Goal: Task Accomplishment & Management: Use online tool/utility

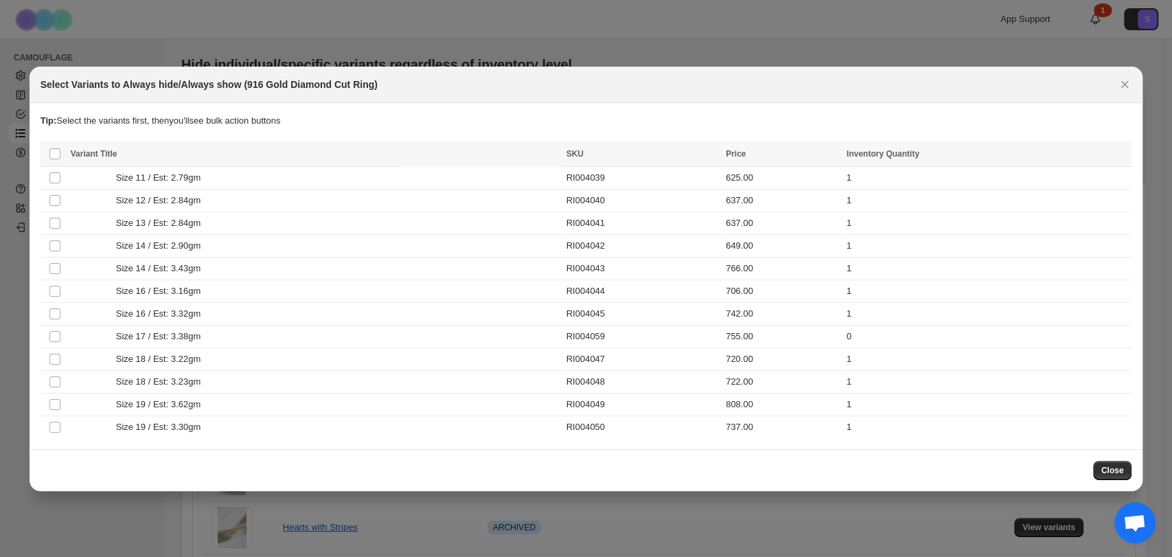
click at [60, 149] on th "Select all product variants" at bounding box center [54, 153] width 26 height 25
click at [54, 159] on span ":r4:" at bounding box center [55, 154] width 12 height 12
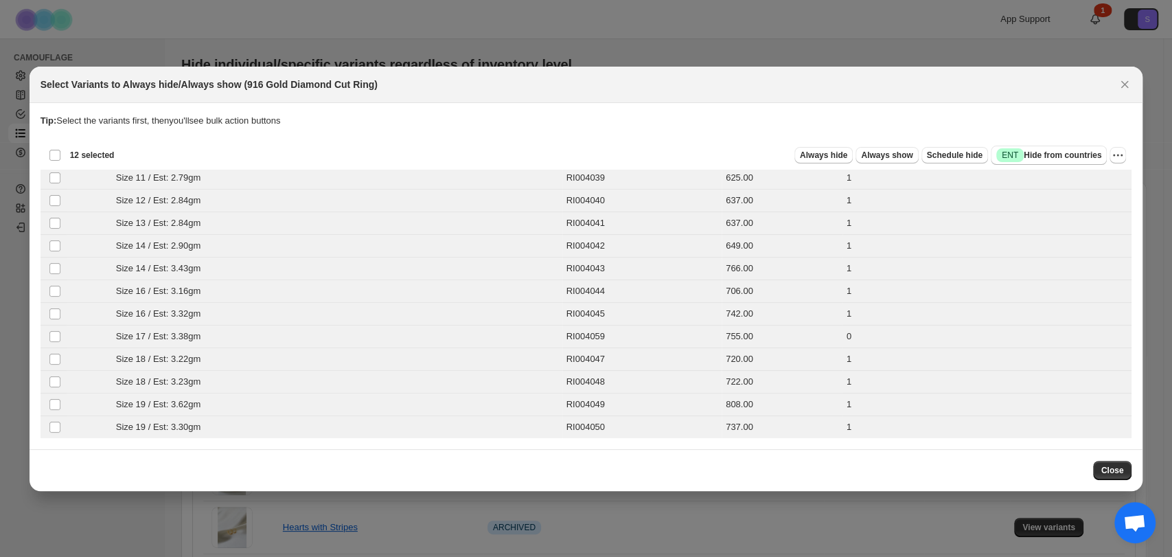
click at [54, 155] on div "Deselect all 12 product variants 12 selected" at bounding box center [82, 155] width 66 height 12
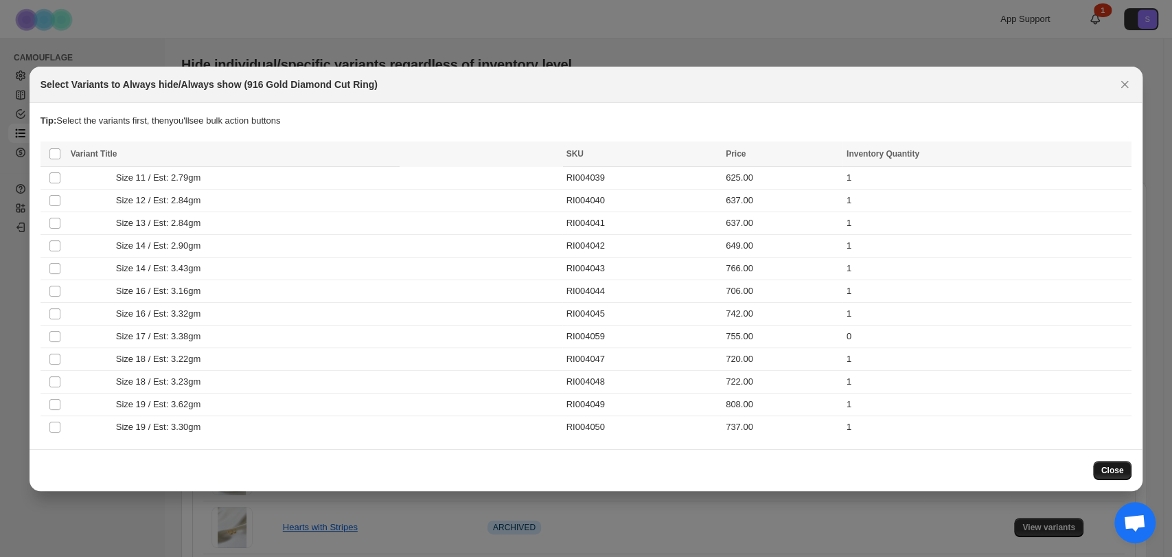
click at [1118, 469] on span "Close" at bounding box center [1113, 470] width 23 height 11
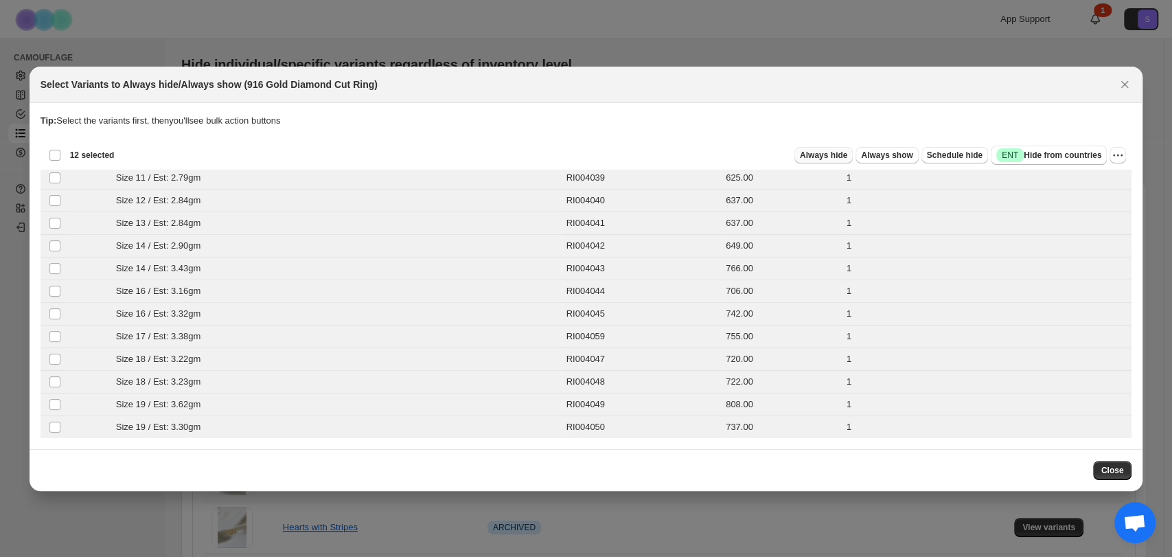
click at [837, 159] on span "Always hide" at bounding box center [823, 155] width 47 height 11
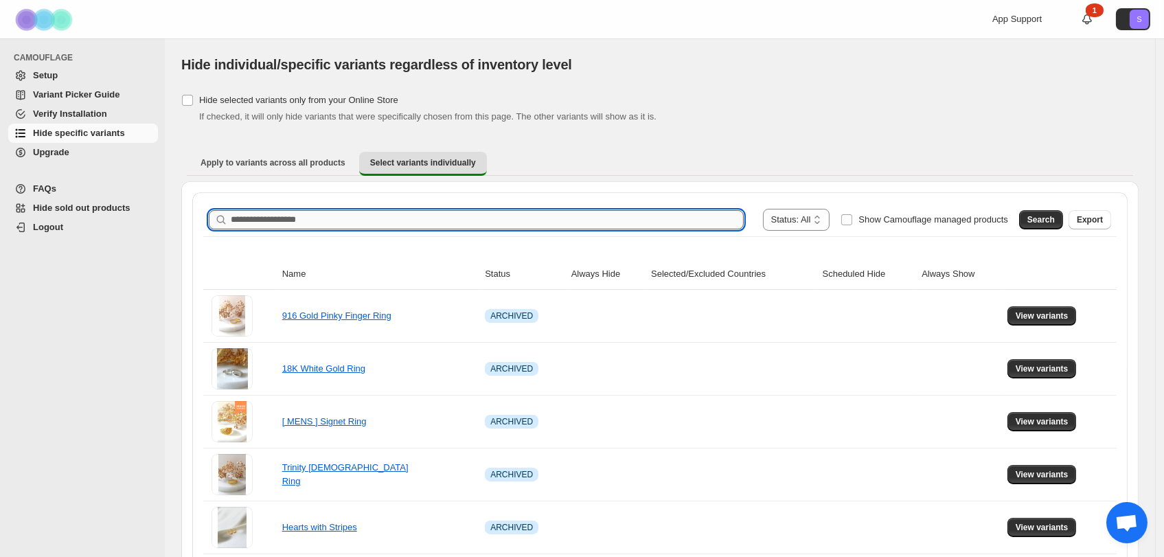
click at [407, 224] on input "Search product name" at bounding box center [487, 219] width 513 height 19
click at [1055, 221] on span "Search" at bounding box center [1040, 219] width 27 height 11
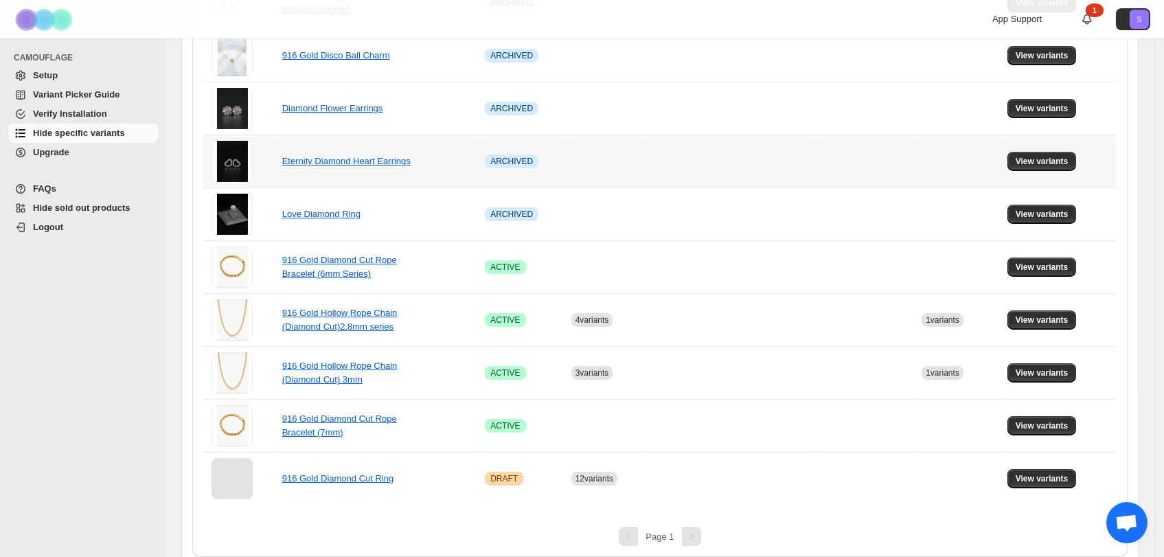
scroll to position [322, 0]
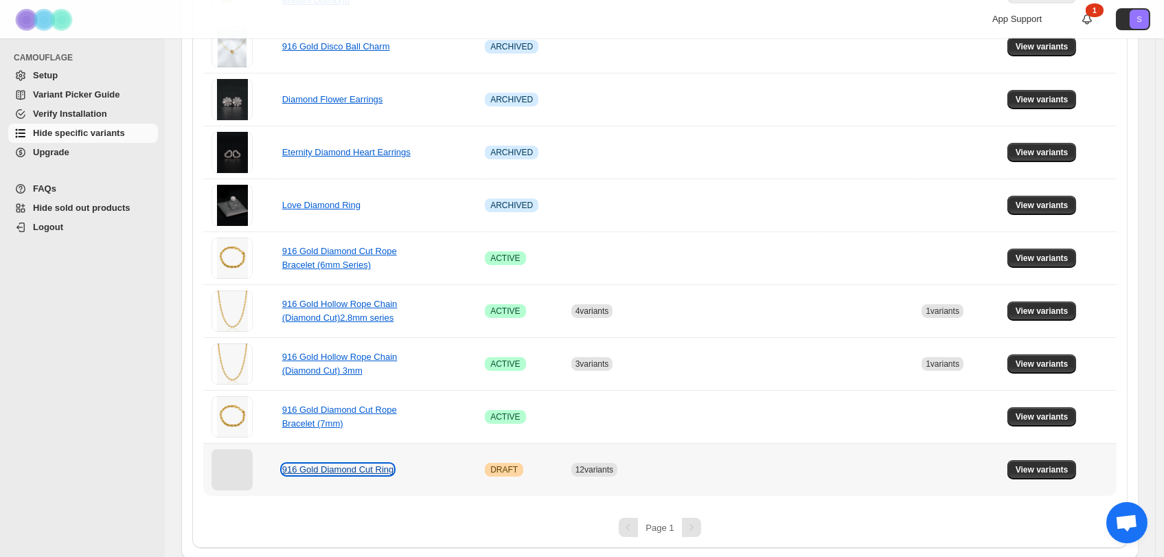
click at [368, 468] on link "916 Gold Diamond Cut Ring" at bounding box center [338, 469] width 112 height 10
click at [1062, 461] on button "View variants" at bounding box center [1041, 469] width 69 height 19
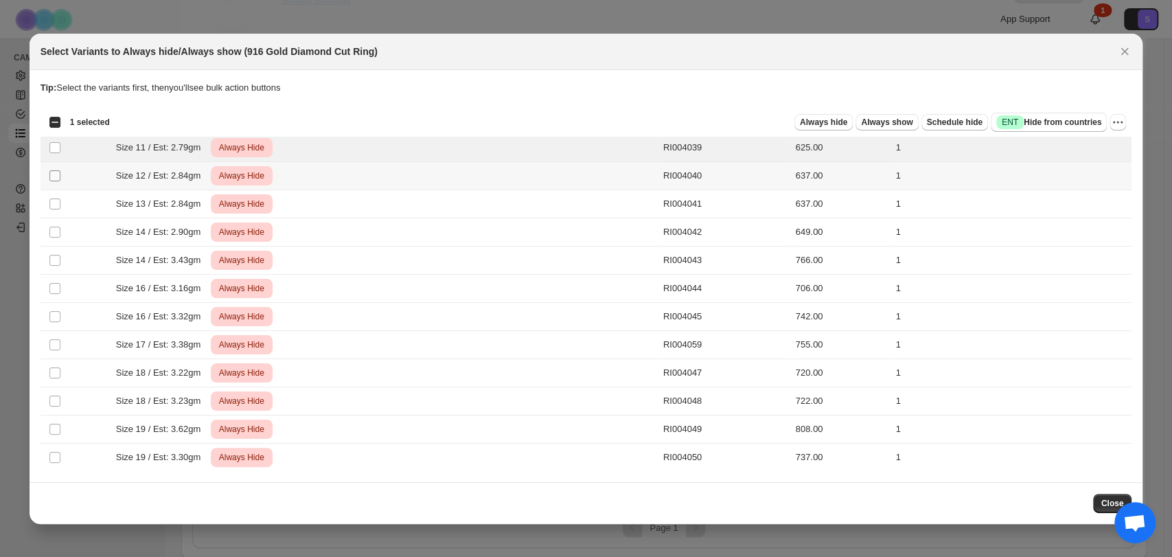
click at [49, 179] on span ":r12:" at bounding box center [55, 176] width 12 height 12
click at [54, 213] on td "Select product variant" at bounding box center [54, 204] width 26 height 28
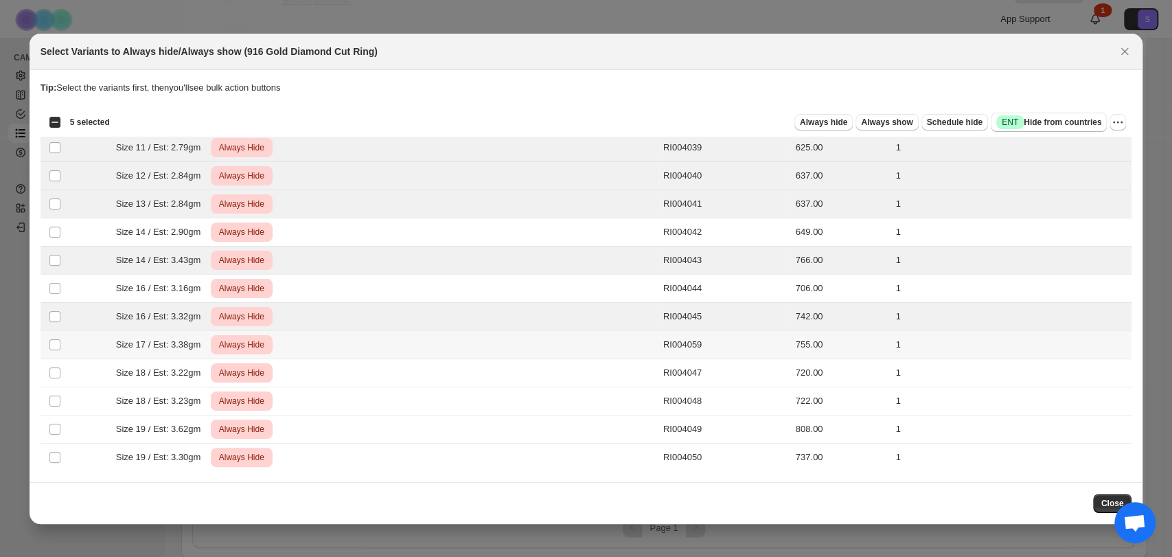
click at [52, 353] on td "Select product variant" at bounding box center [54, 344] width 26 height 28
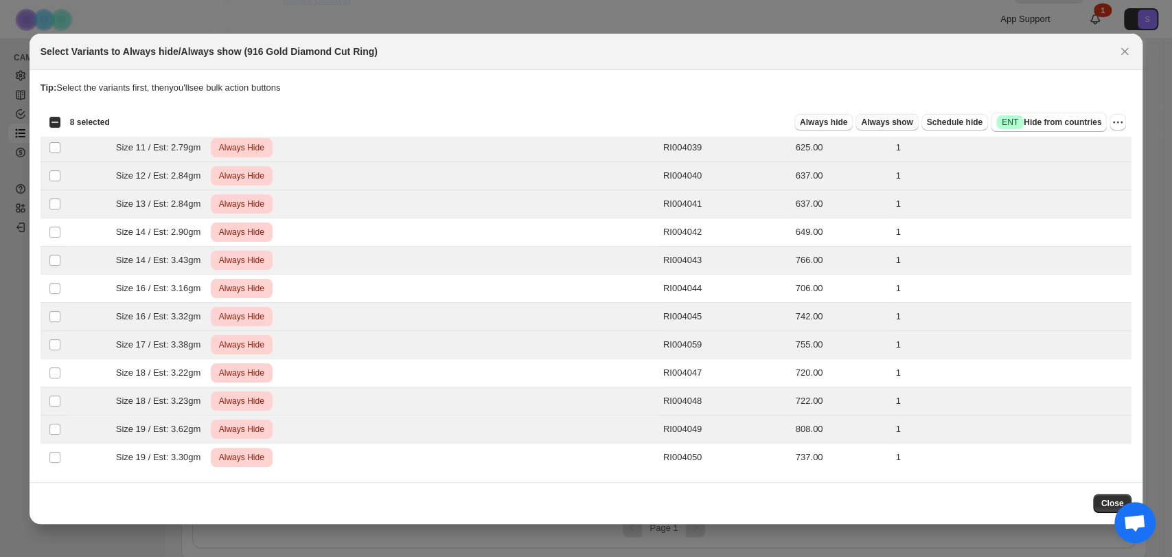
click at [893, 114] on button "Always show" at bounding box center [887, 122] width 62 height 16
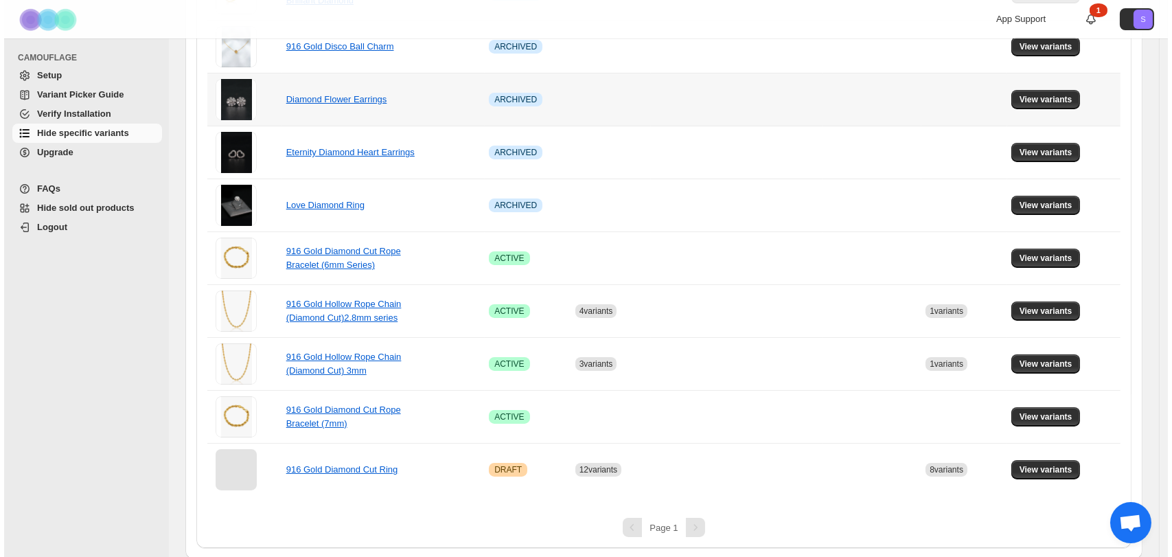
scroll to position [0, 0]
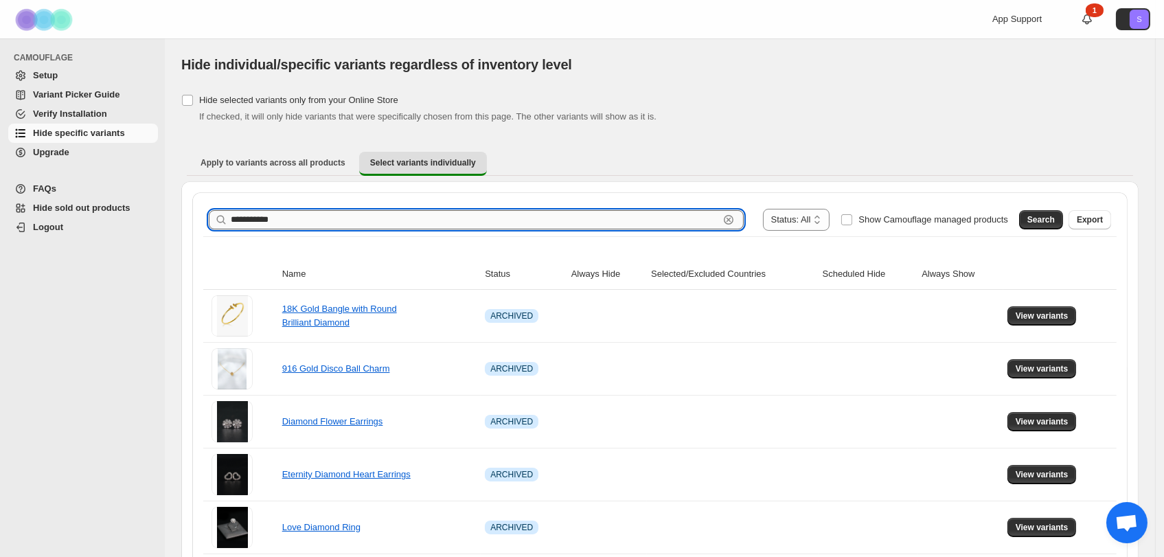
click at [440, 212] on input "**********" at bounding box center [475, 219] width 488 height 19
type input "*"
type input "**********"
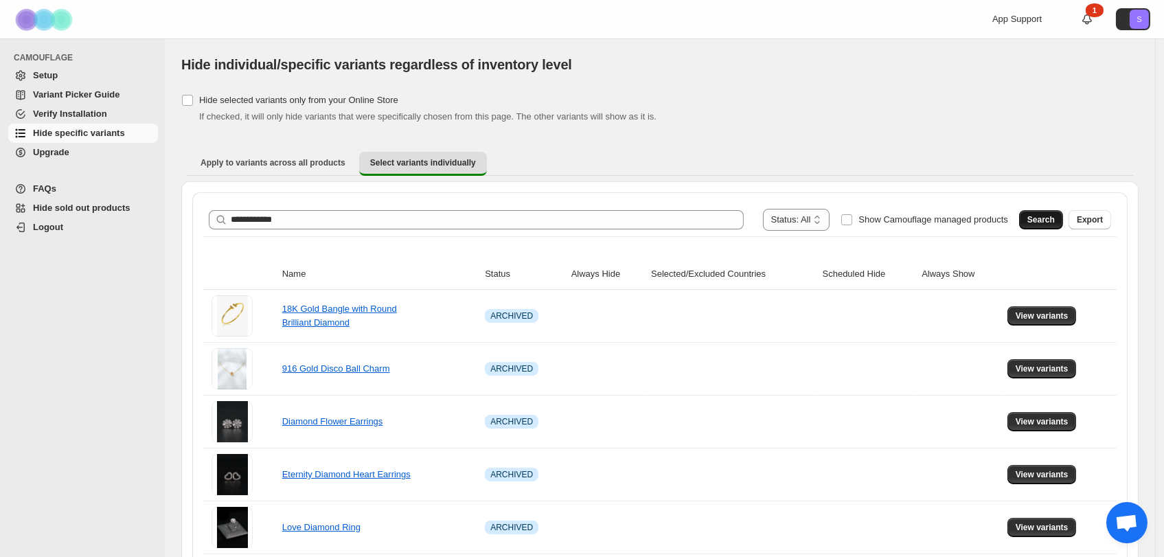
click at [1055, 216] on span "Search" at bounding box center [1040, 219] width 27 height 11
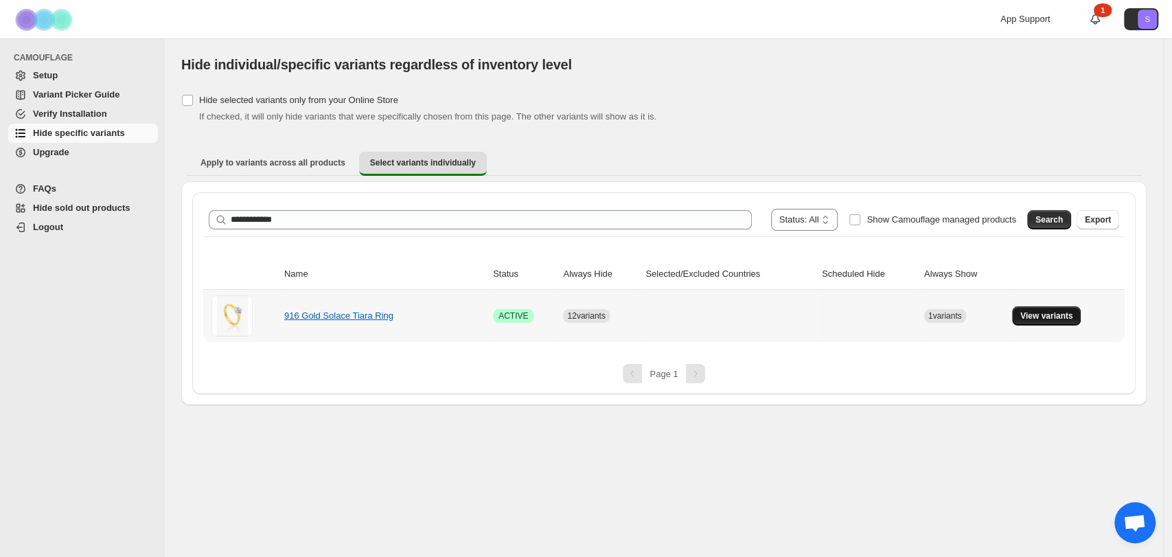
click at [1051, 309] on button "View variants" at bounding box center [1046, 315] width 69 height 19
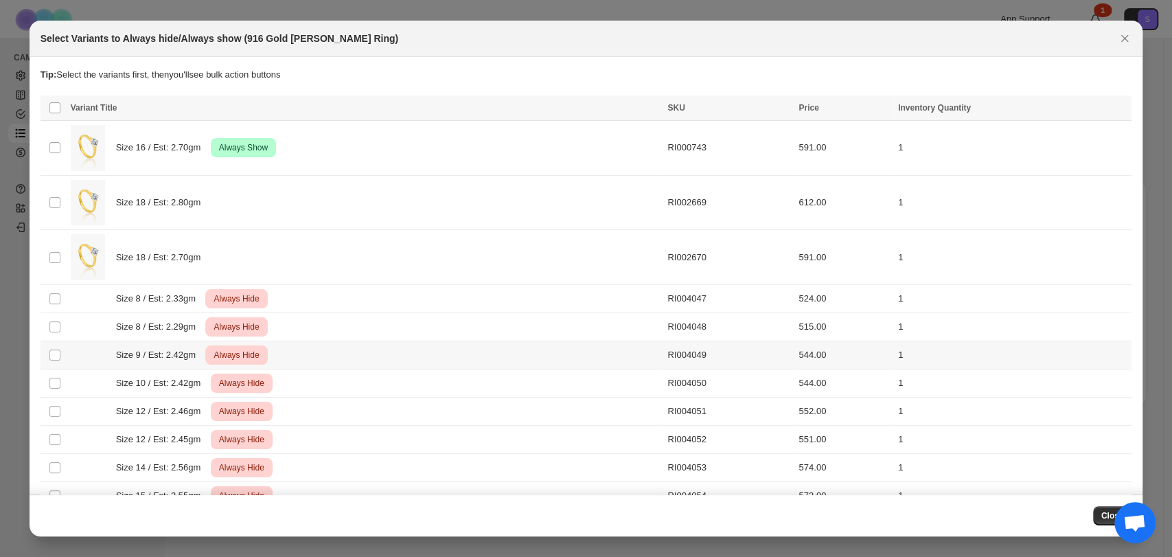
scroll to position [137, 0]
